Goal: Task Accomplishment & Management: Use online tool/utility

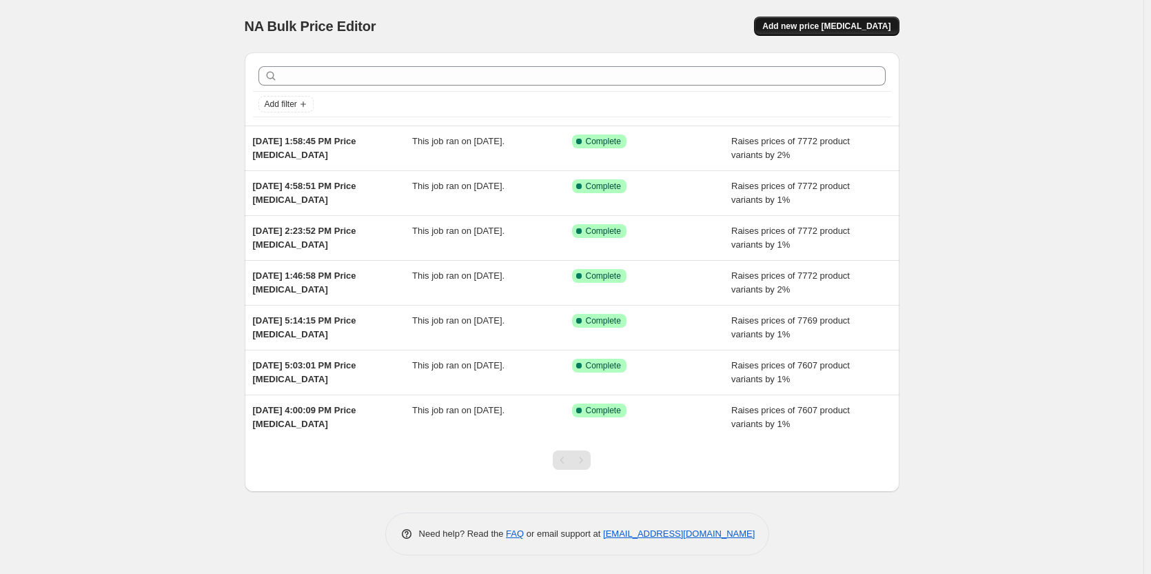
click at [846, 31] on span "Add new price [MEDICAL_DATA]" at bounding box center [826, 26] width 128 height 11
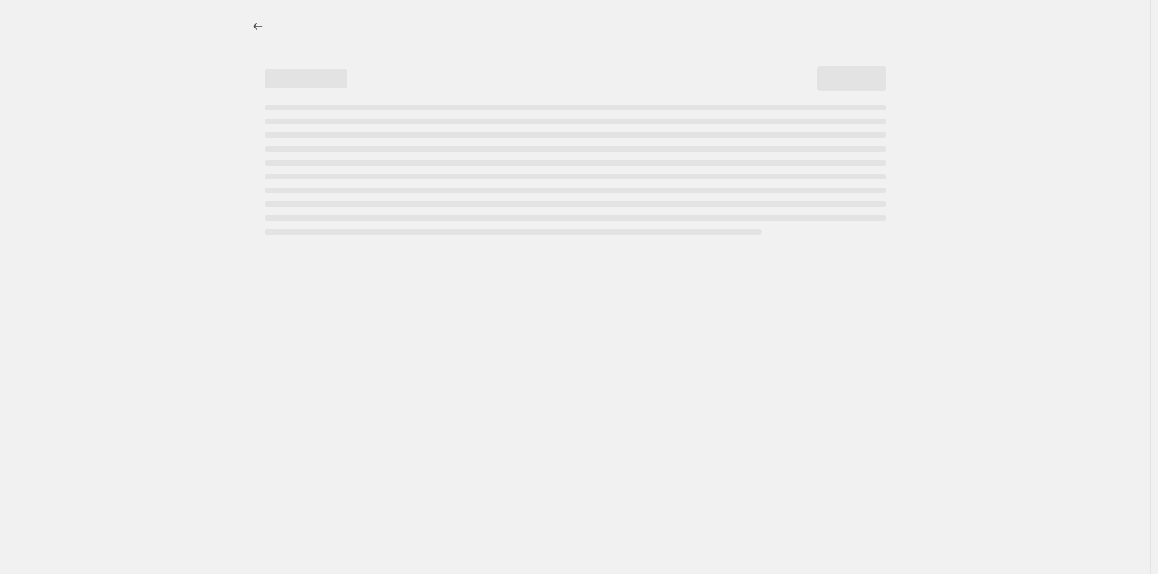
select select "percentage"
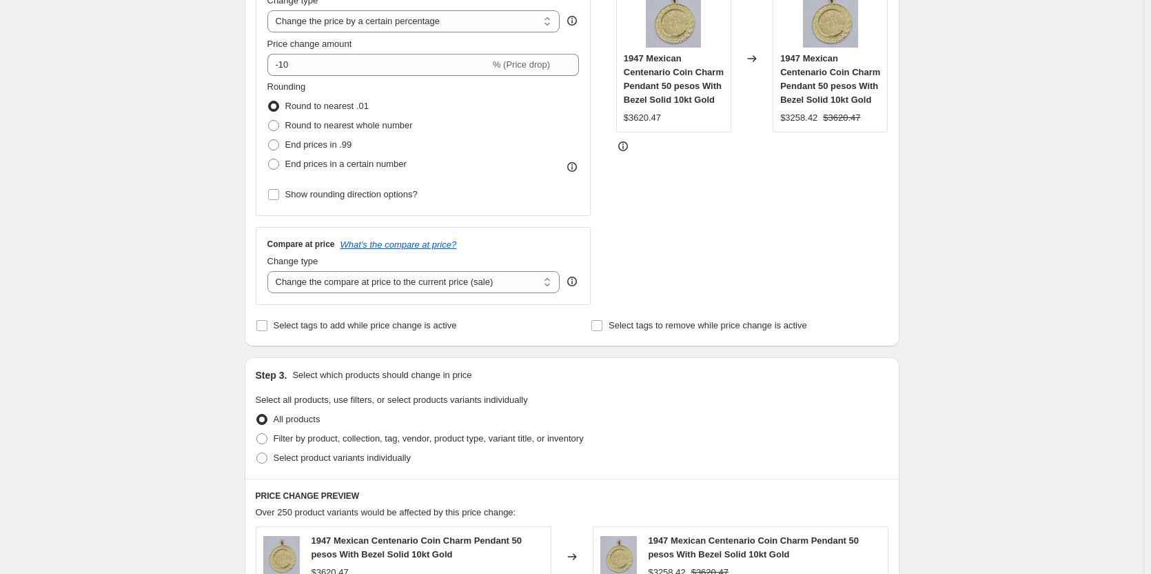
scroll to position [138, 0]
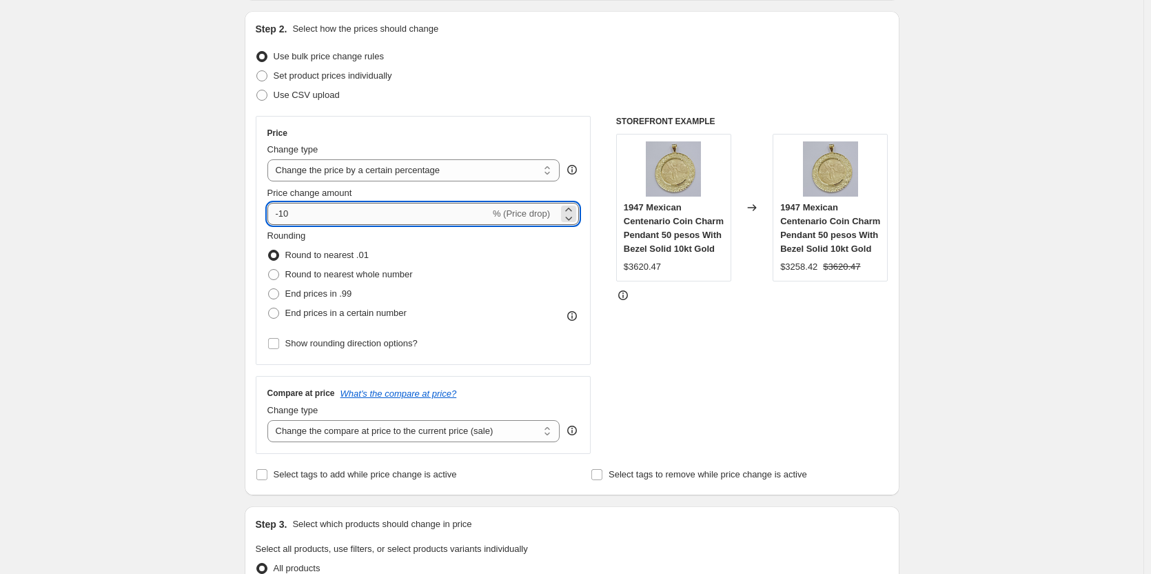
drag, startPoint x: 312, startPoint y: 216, endPoint x: 272, endPoint y: 217, distance: 40.7
click at [272, 217] on input "-10" at bounding box center [378, 214] width 223 height 22
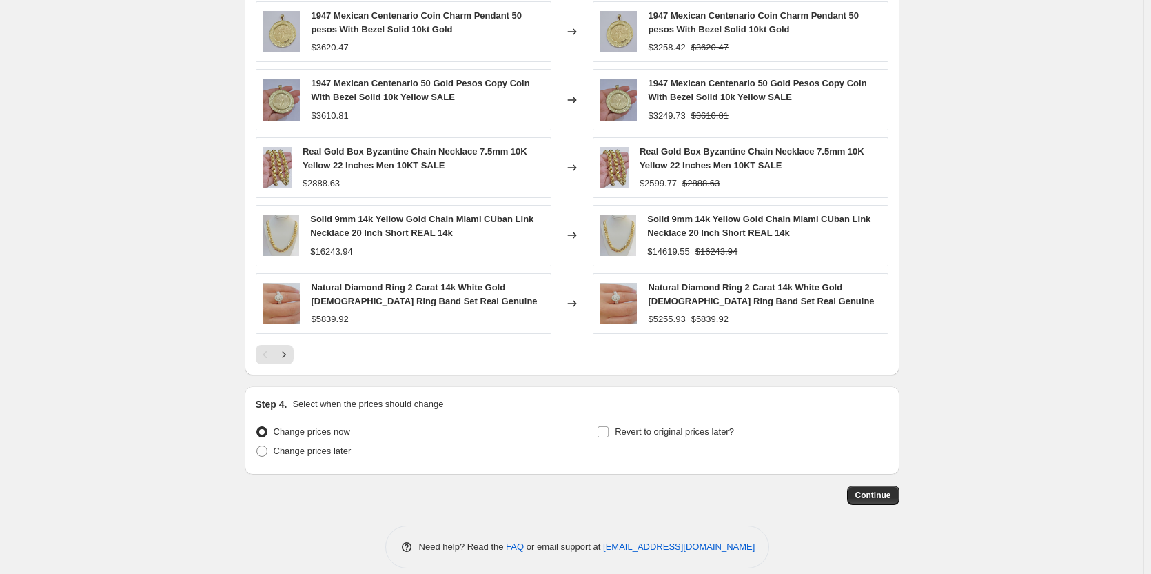
scroll to position [827, 0]
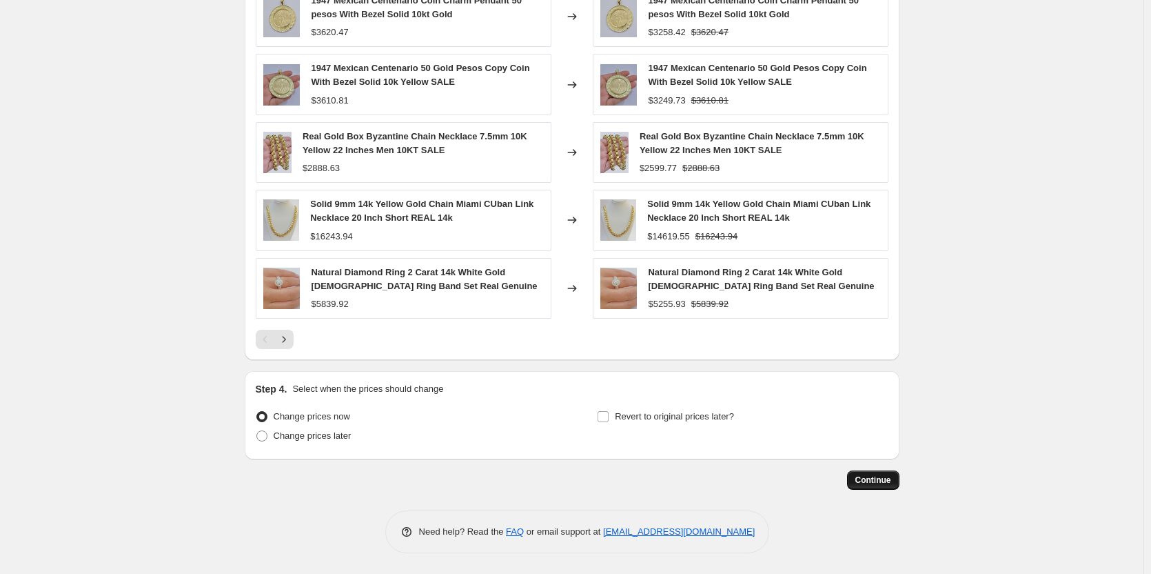
type input "1"
click at [884, 483] on span "Continue" at bounding box center [874, 479] width 36 height 11
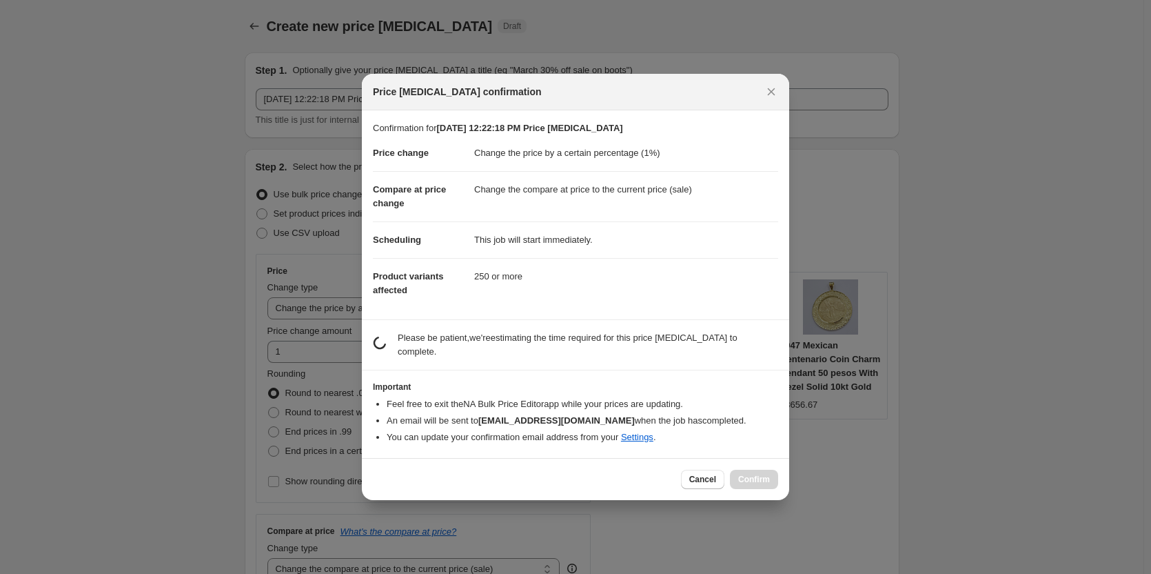
scroll to position [0, 0]
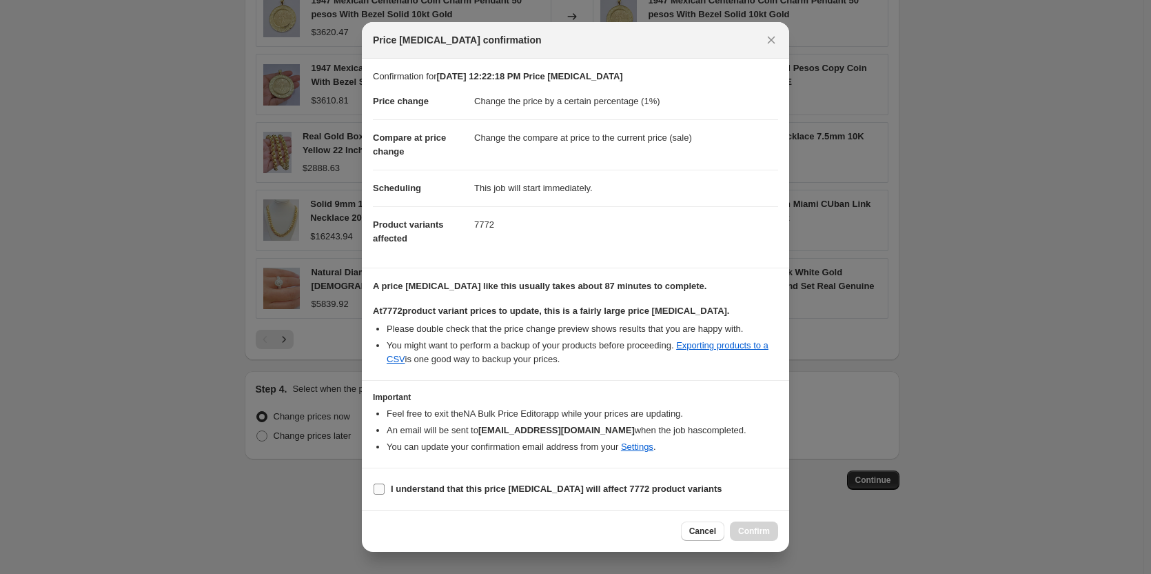
click at [378, 483] on input "I understand that this price [MEDICAL_DATA] will affect 7772 product variants" at bounding box center [379, 488] width 11 height 11
checkbox input "true"
click at [744, 527] on span "Confirm" at bounding box center [754, 530] width 32 height 11
